Goal: Find specific page/section: Find specific page/section

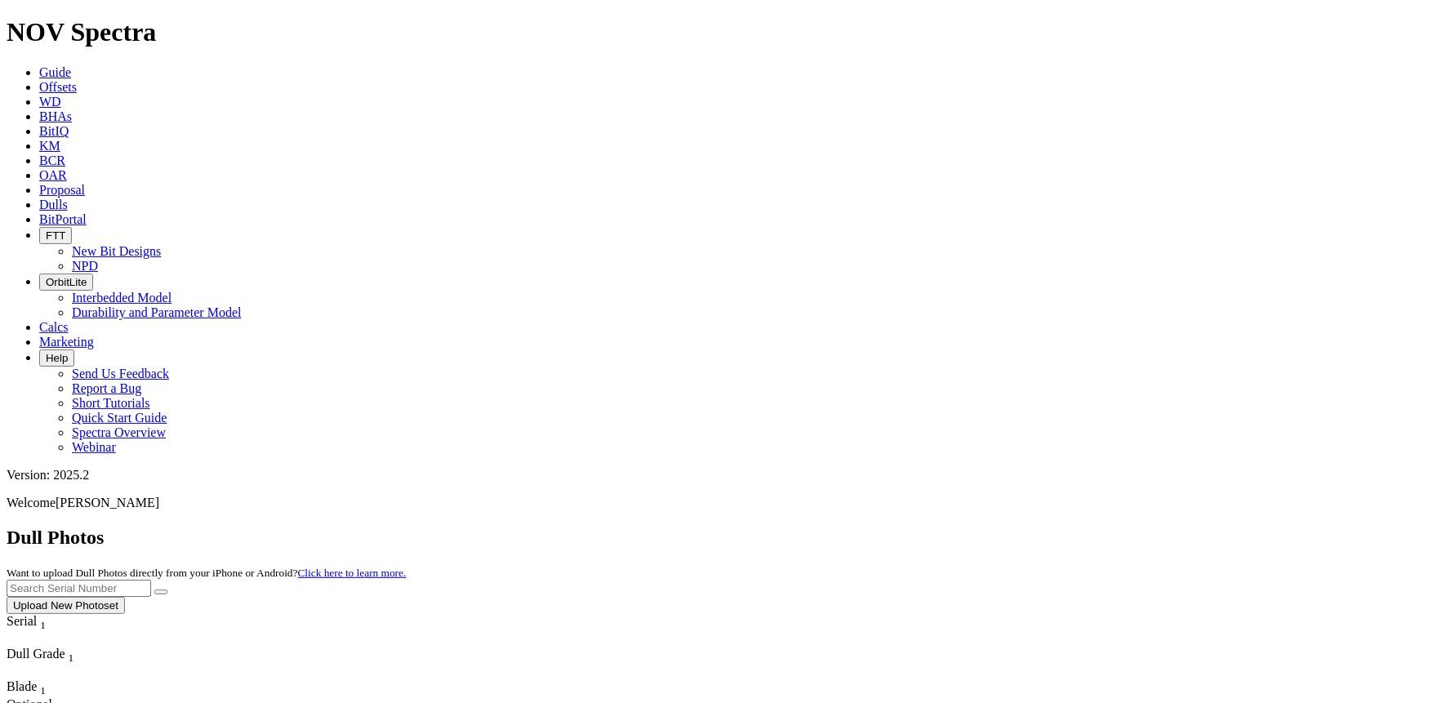
click at [151, 580] on input "text" at bounding box center [79, 588] width 145 height 17
type input "A313996"
click at [154, 590] on button "submit" at bounding box center [160, 592] width 13 height 5
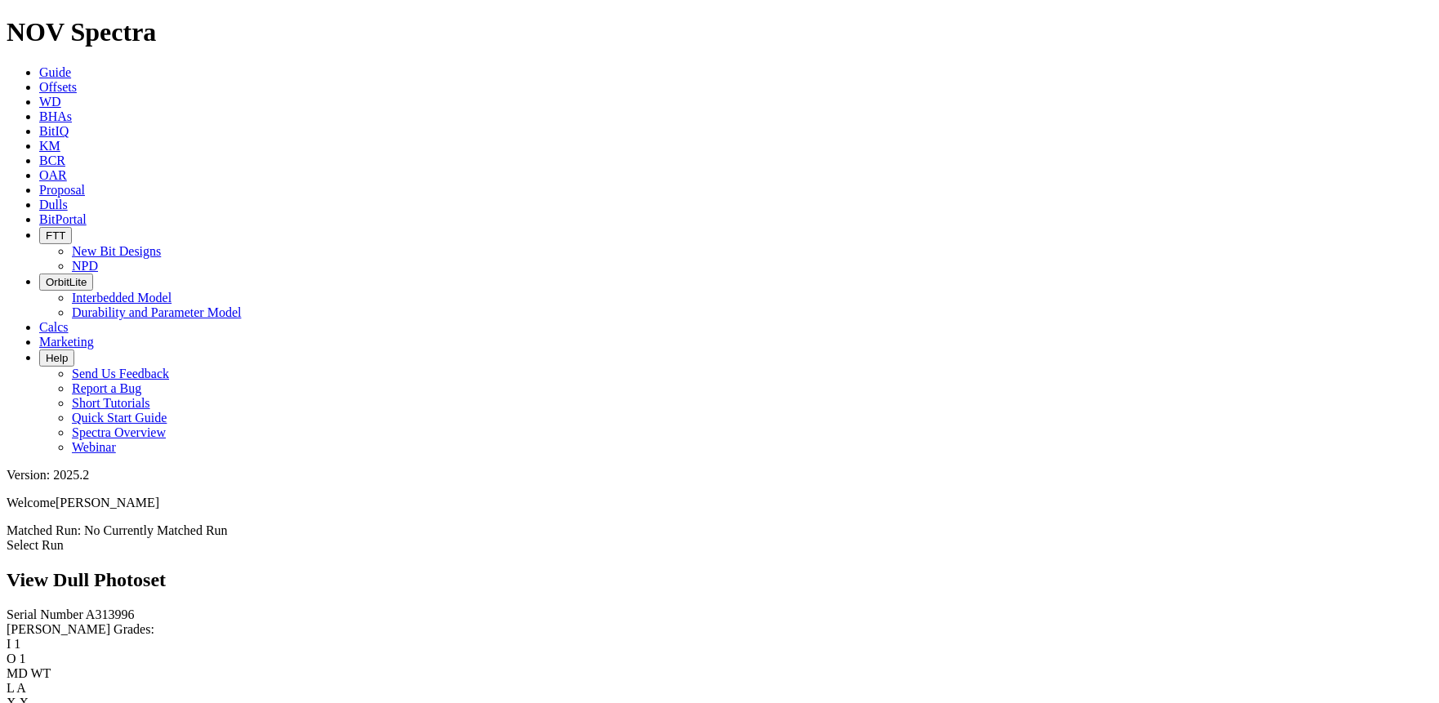
click at [64, 538] on link "Select Run" at bounding box center [35, 545] width 57 height 14
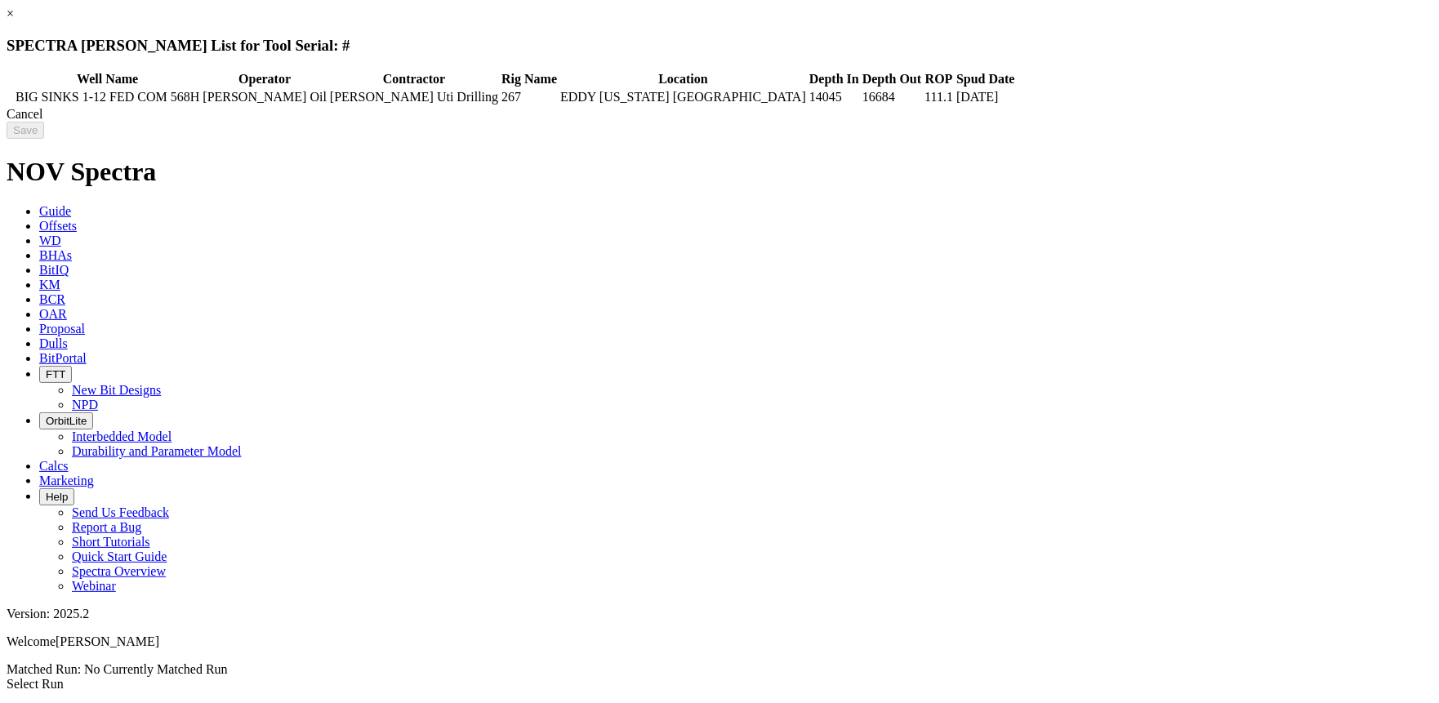
click at [1140, 122] on div "Cancel" at bounding box center [720, 114] width 1426 height 15
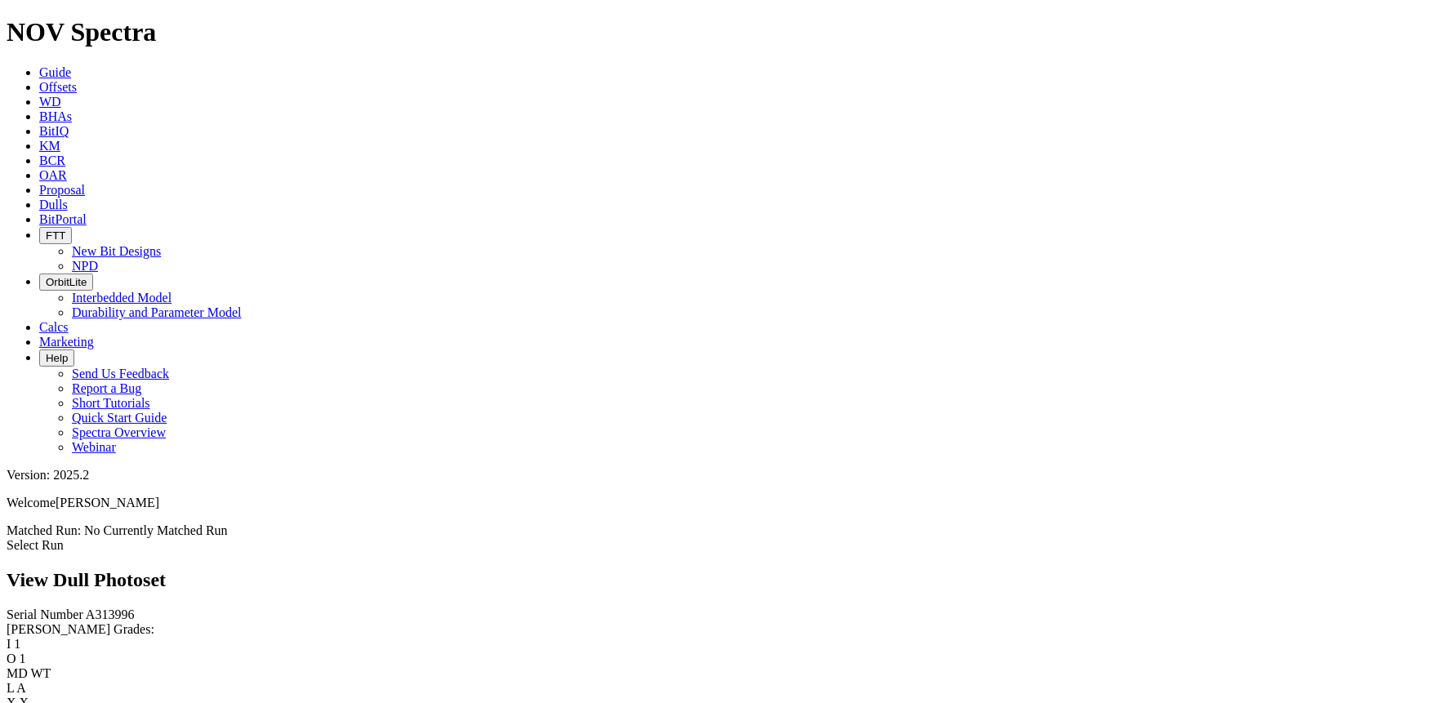
scroll to position [2087, 0]
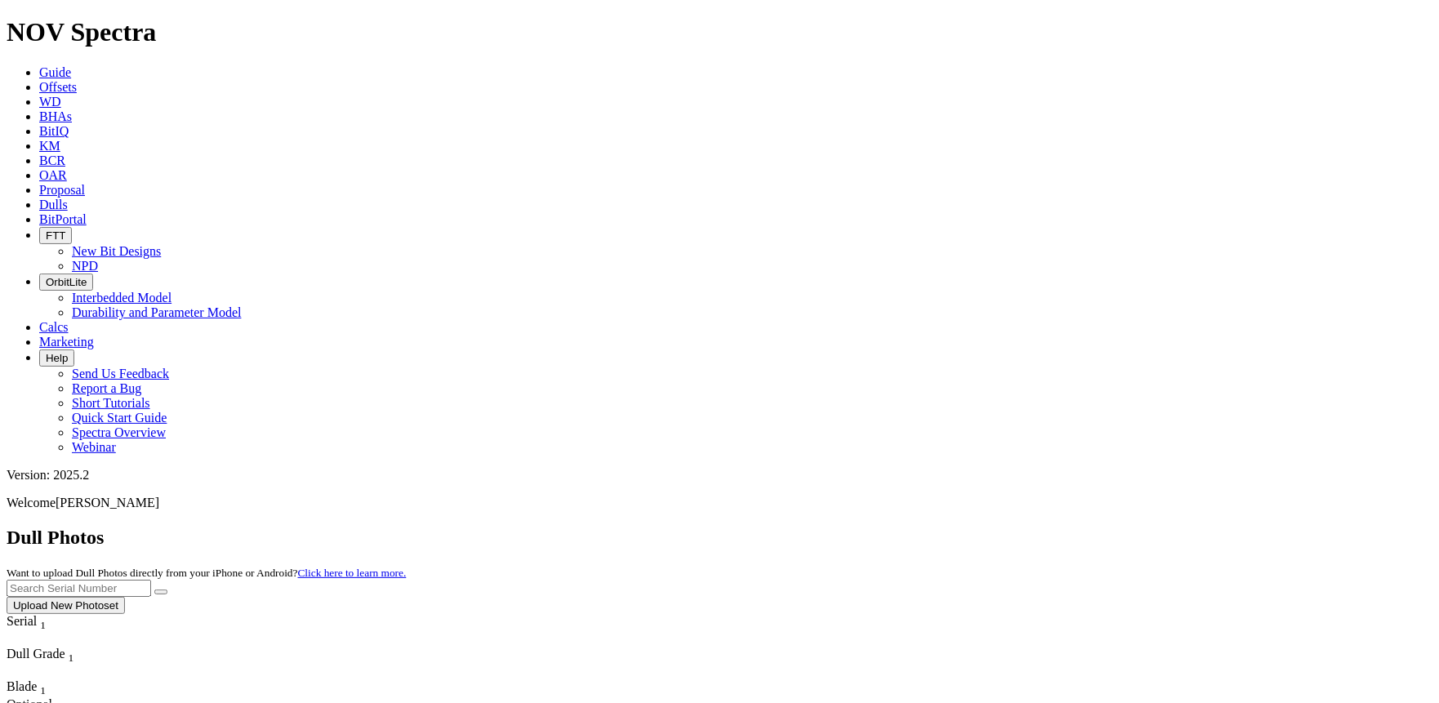
click at [77, 80] on link "Offsets" at bounding box center [58, 87] width 38 height 14
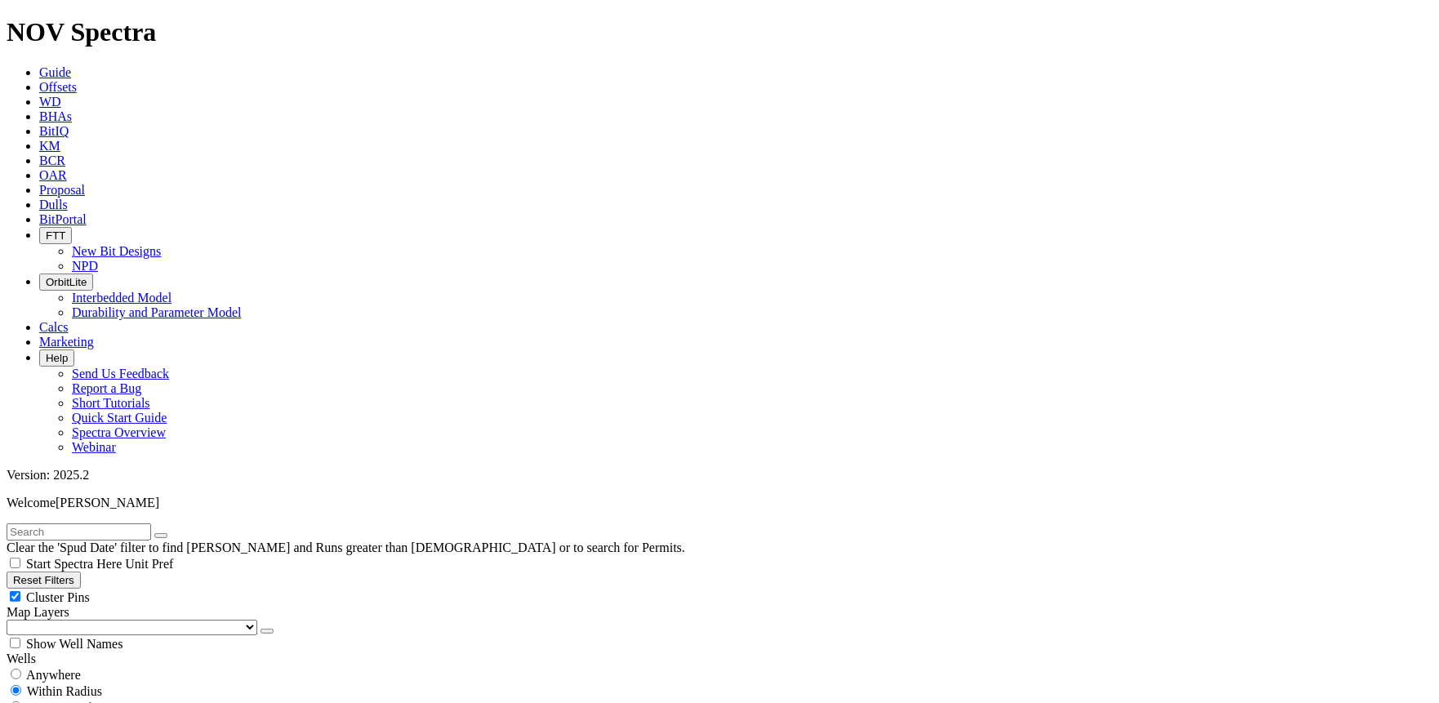
click at [120, 524] on input "text" at bounding box center [79, 532] width 145 height 17
type input "A313996"
click at [171, 533] on button "submit" at bounding box center [177, 535] width 13 height 5
